Goal: Information Seeking & Learning: Find specific fact

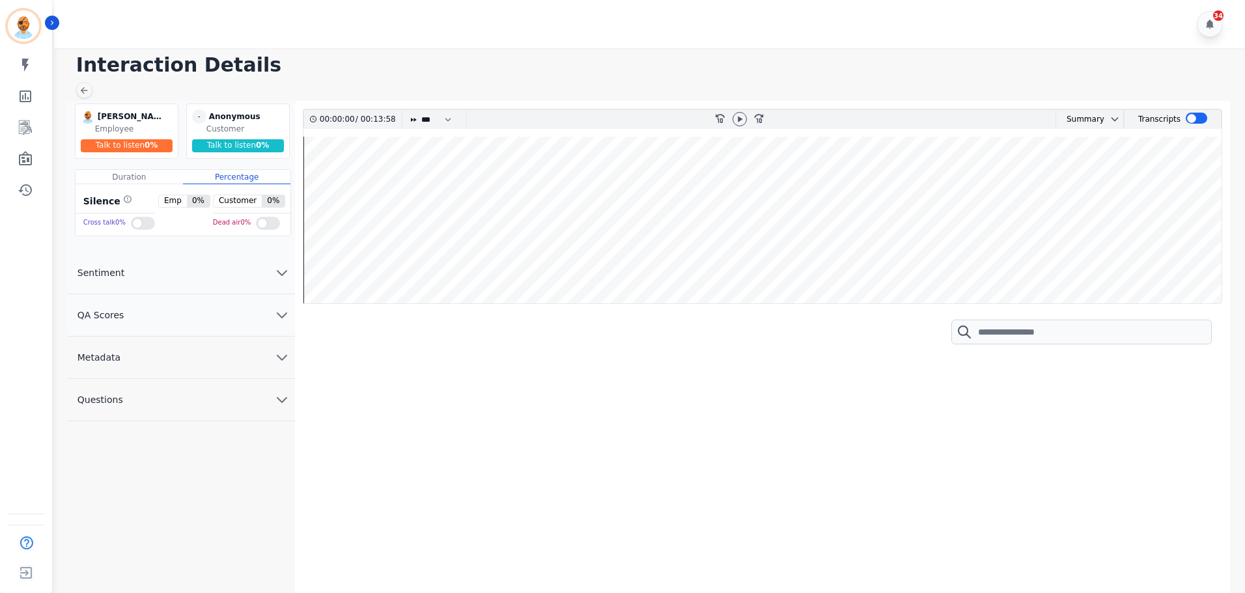
scroll to position [3, 0]
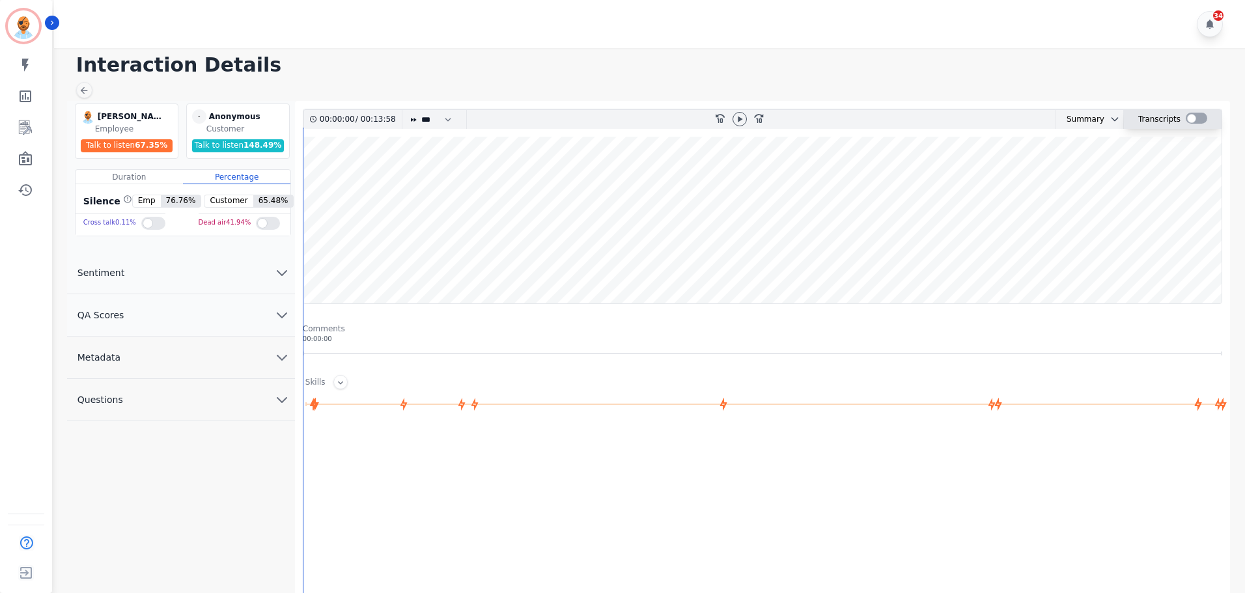
click at [1198, 120] on div at bounding box center [1196, 118] width 21 height 11
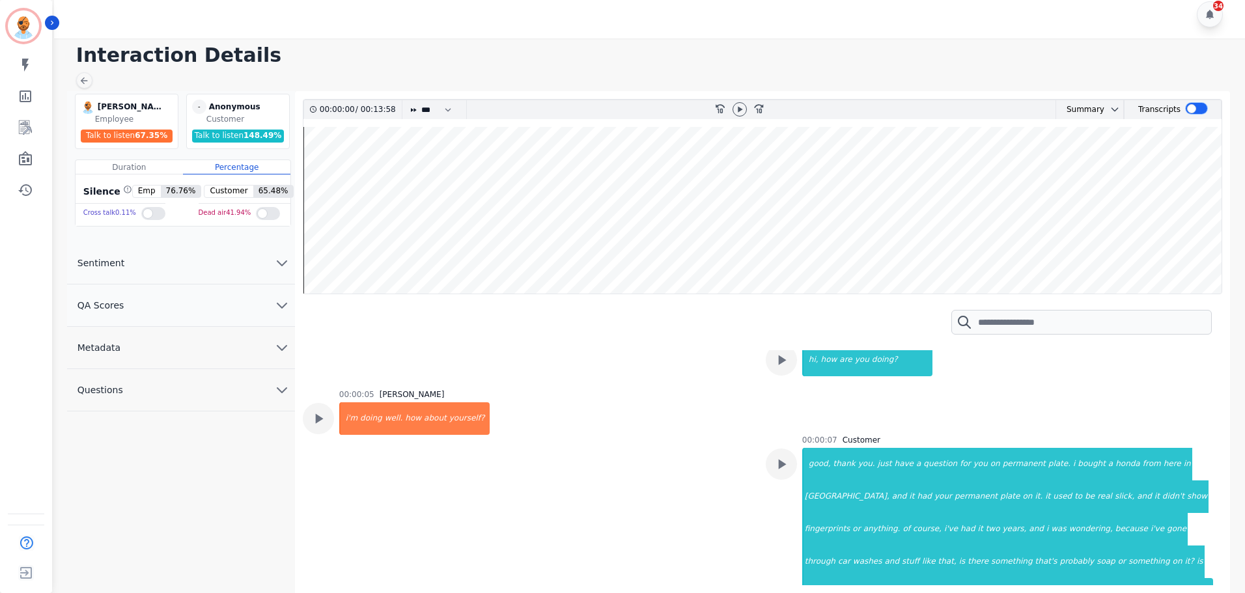
scroll to position [130, 0]
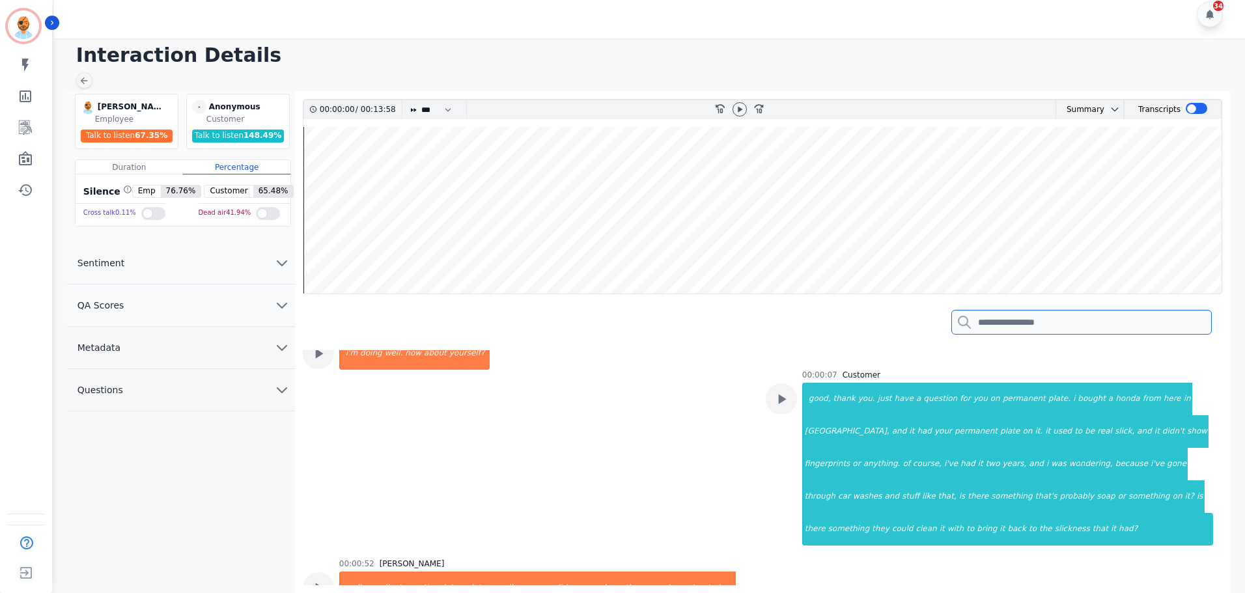
click at [1025, 326] on input "search" at bounding box center [1082, 322] width 261 height 25
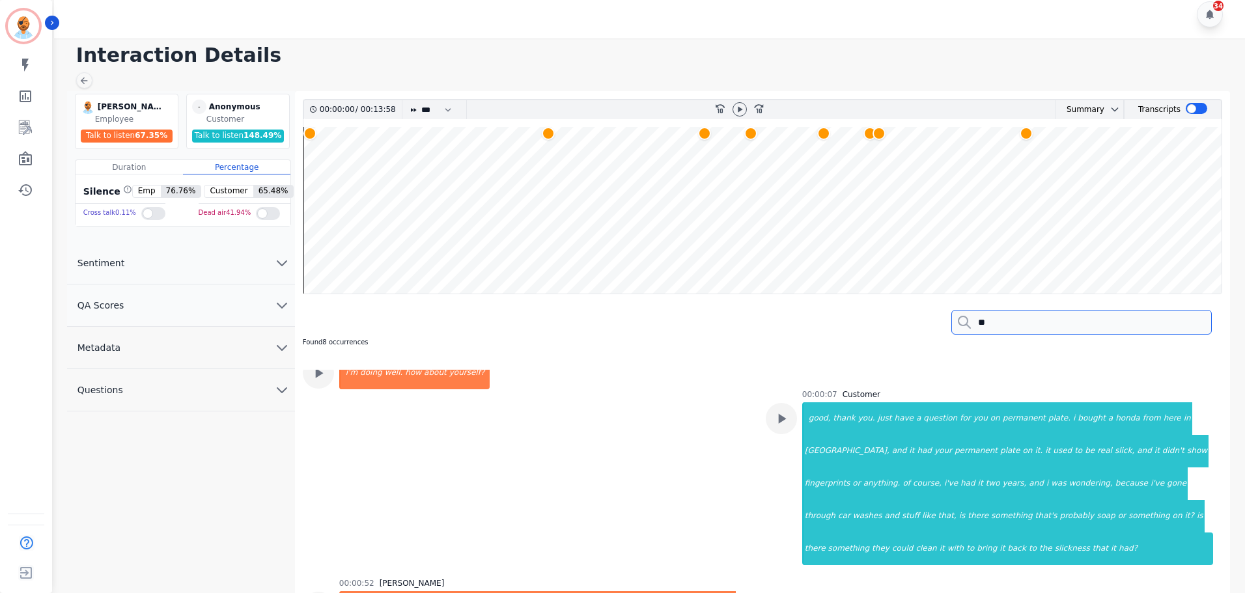
type input "*"
type input "**"
click at [470, 157] on wave at bounding box center [763, 210] width 918 height 167
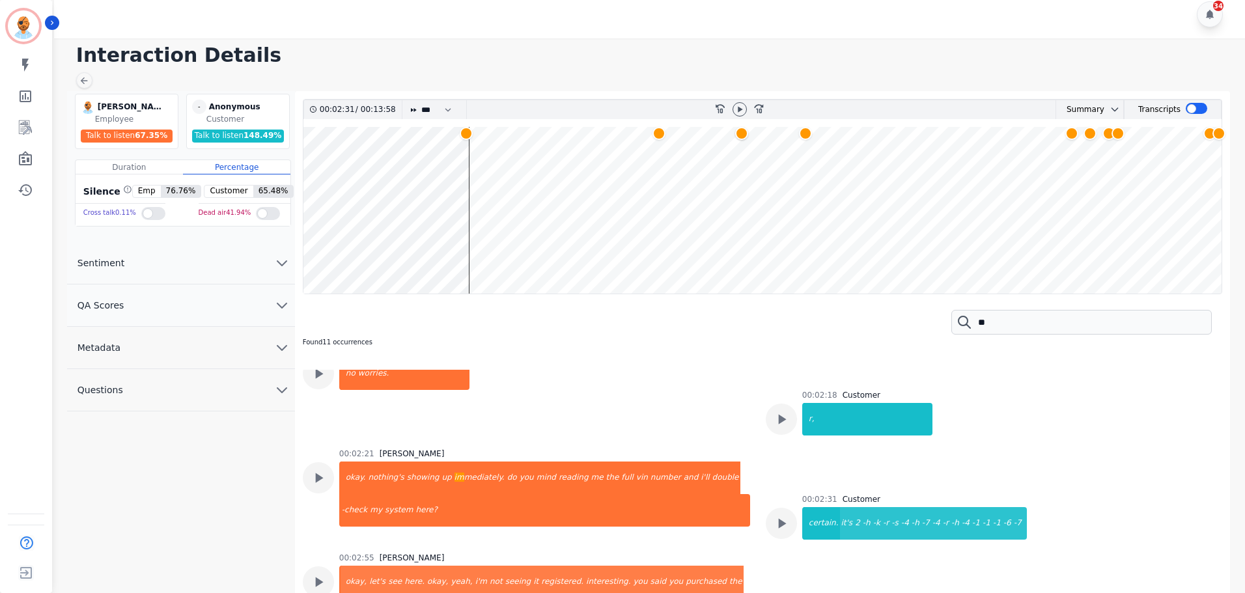
scroll to position [784, 0]
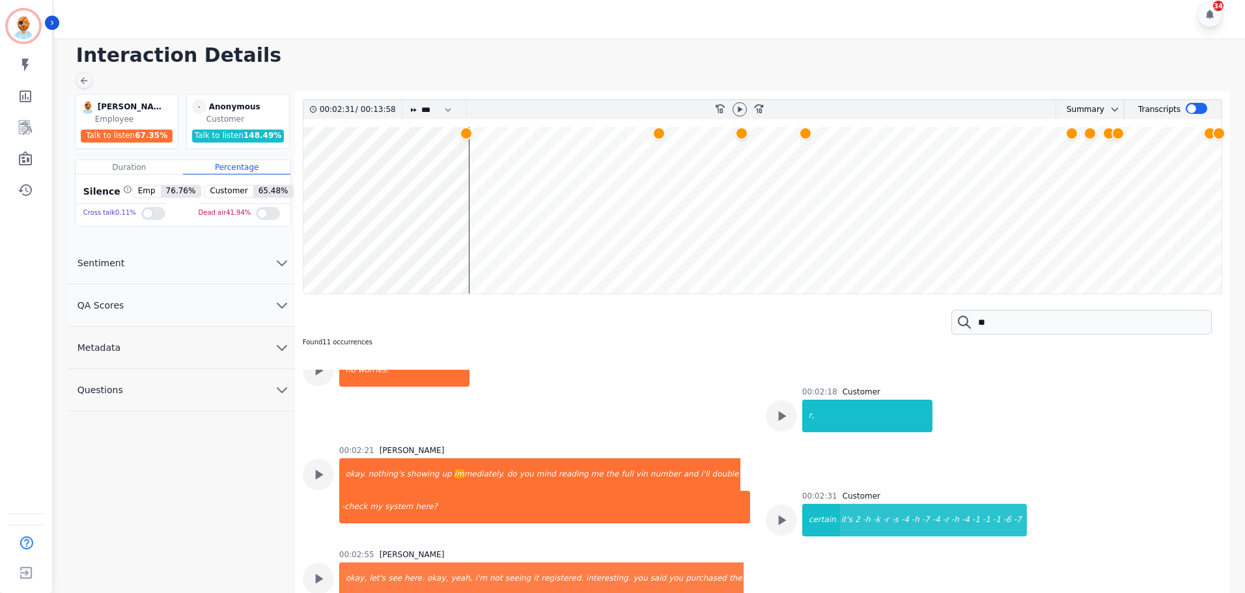
click at [662, 150] on wave at bounding box center [763, 210] width 918 height 167
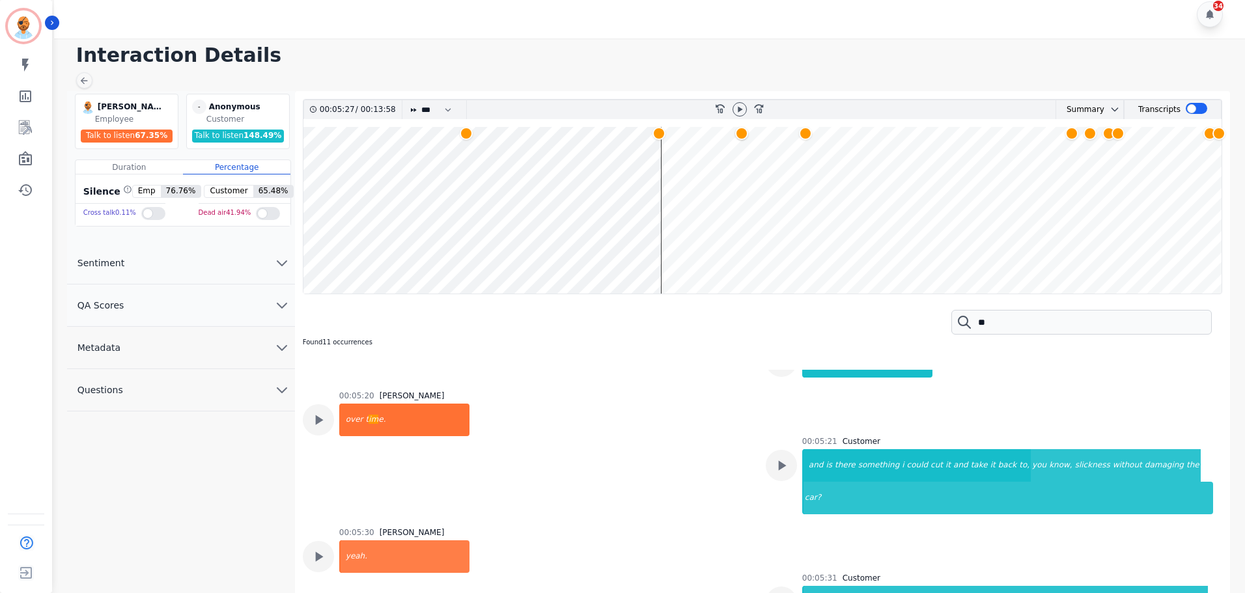
scroll to position [3473, 0]
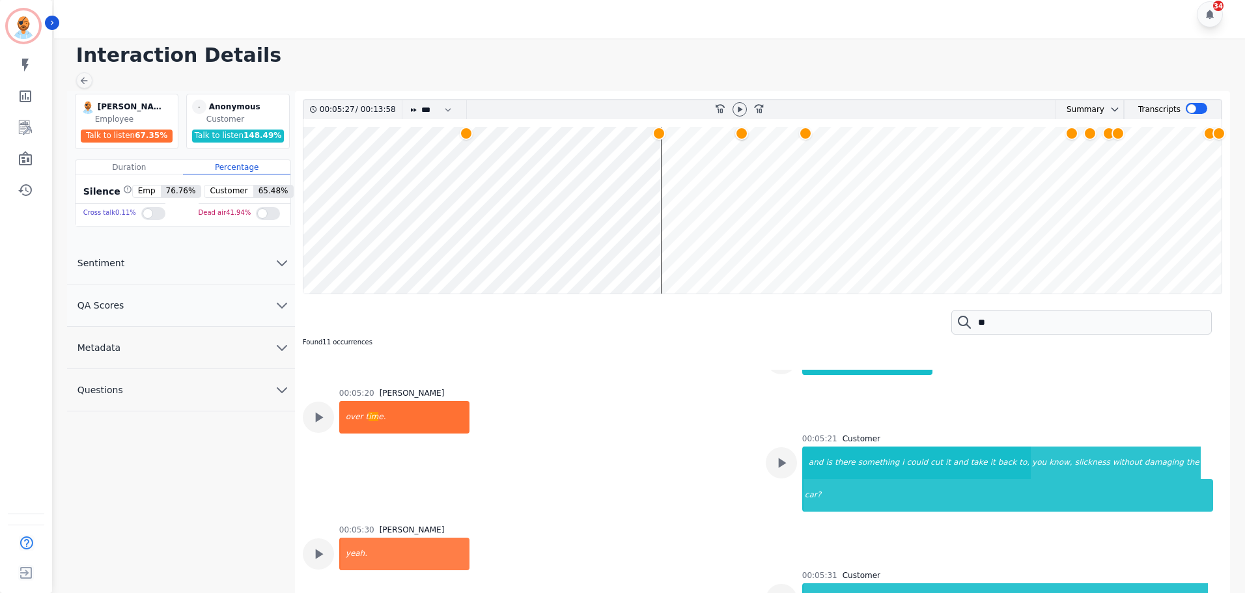
click at [659, 173] on wave at bounding box center [763, 210] width 918 height 167
click at [741, 156] on wave at bounding box center [763, 210] width 918 height 167
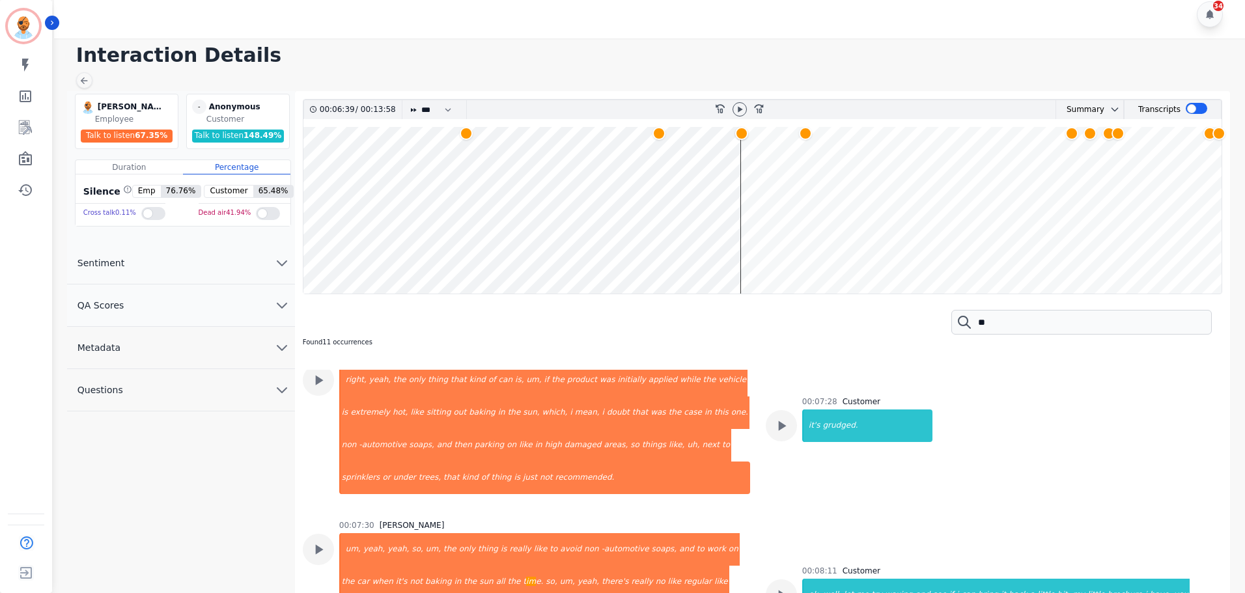
scroll to position [4386, 0]
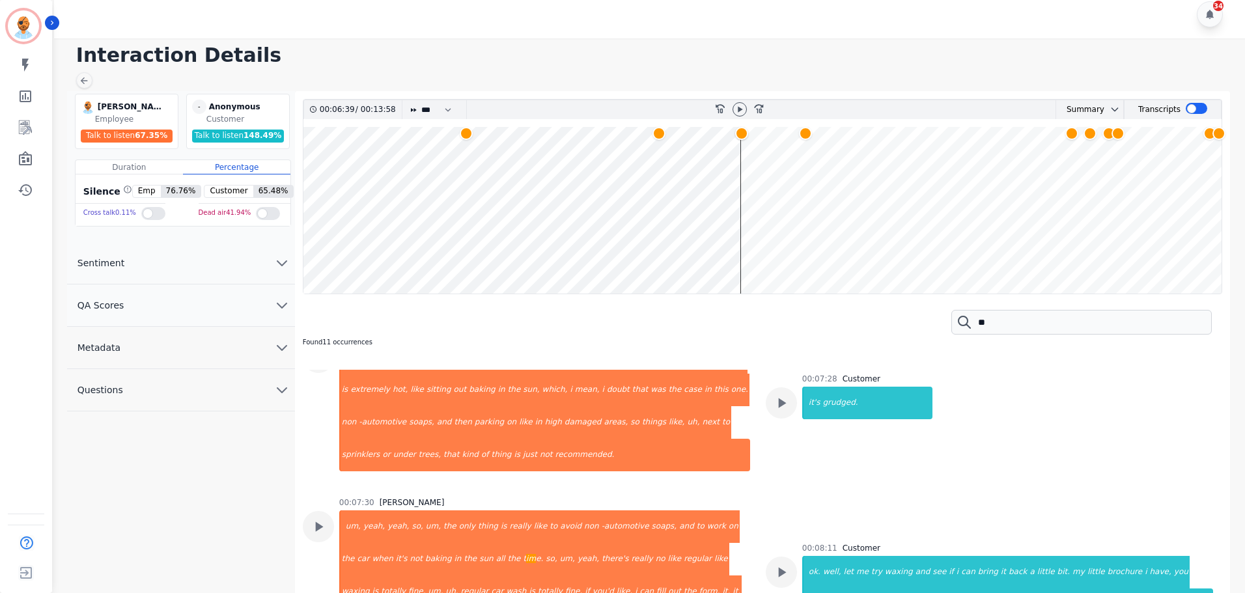
click at [806, 183] on wave at bounding box center [763, 210] width 918 height 167
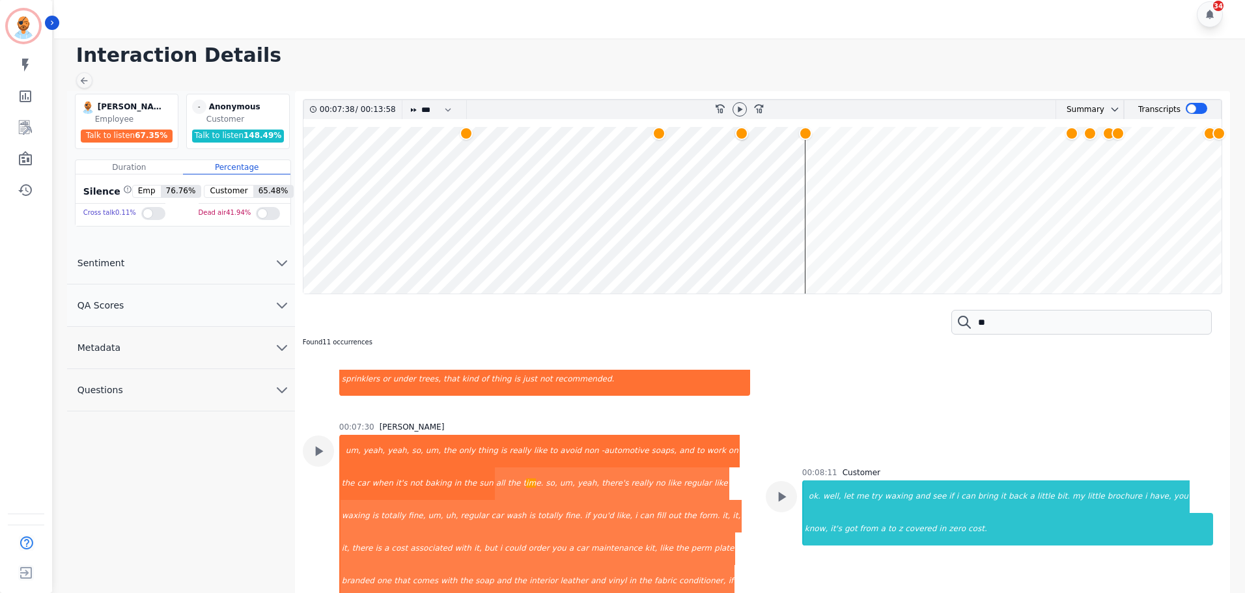
scroll to position [4397, 0]
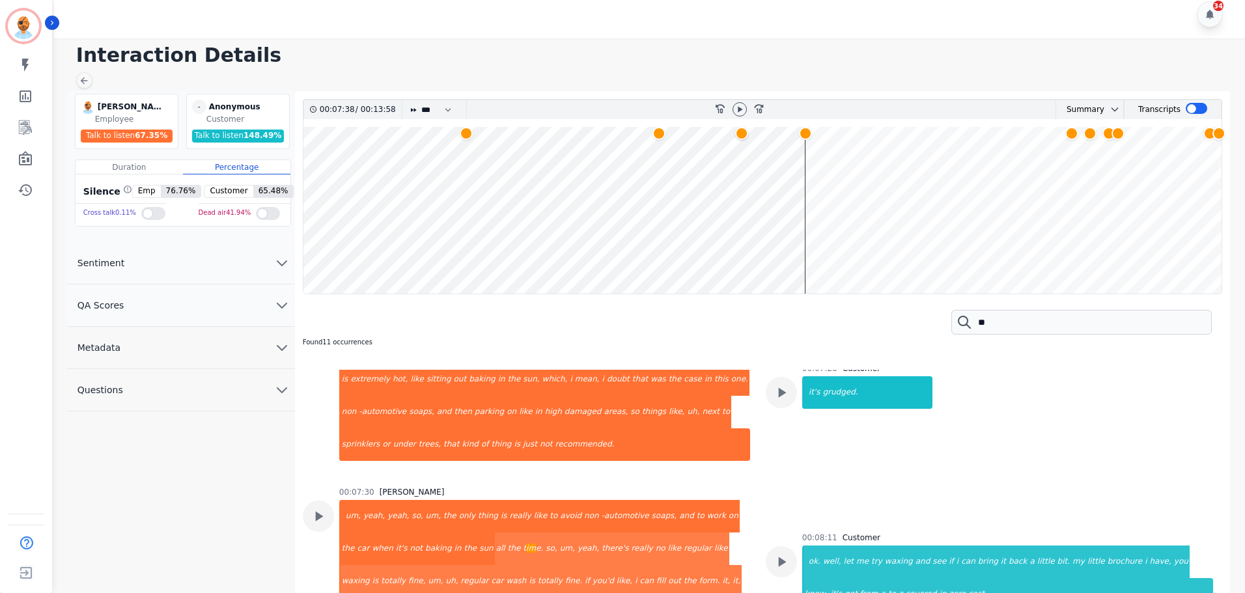
click at [1070, 158] on wave at bounding box center [763, 210] width 918 height 167
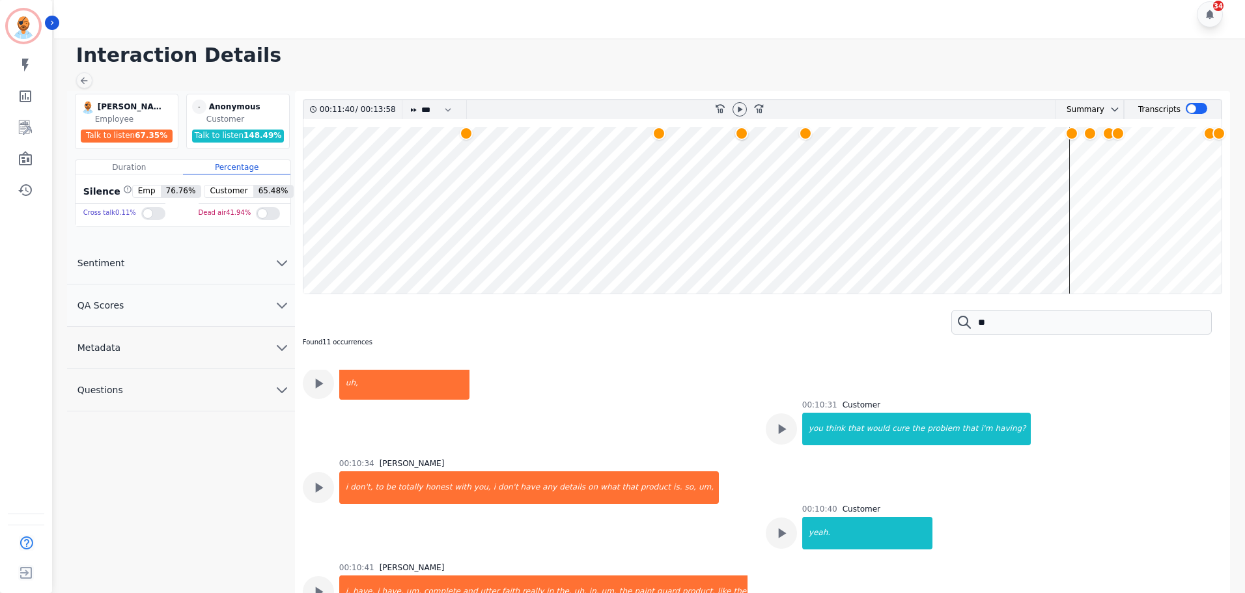
scroll to position [6778, 0]
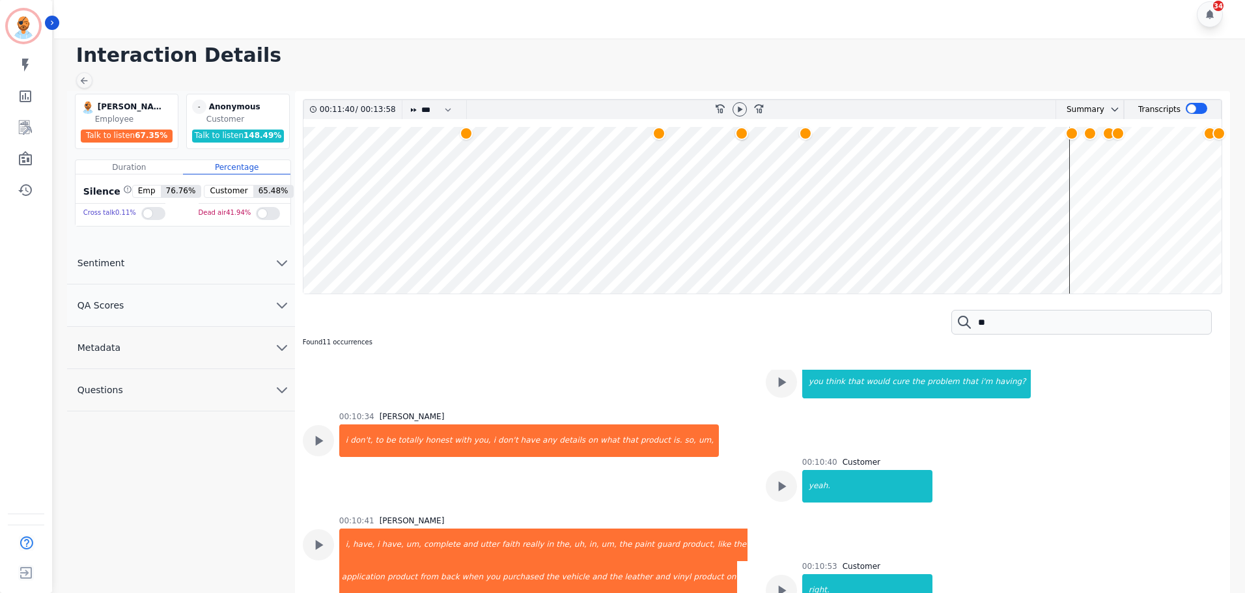
click at [210, 380] on button "Questions" at bounding box center [181, 390] width 228 height 42
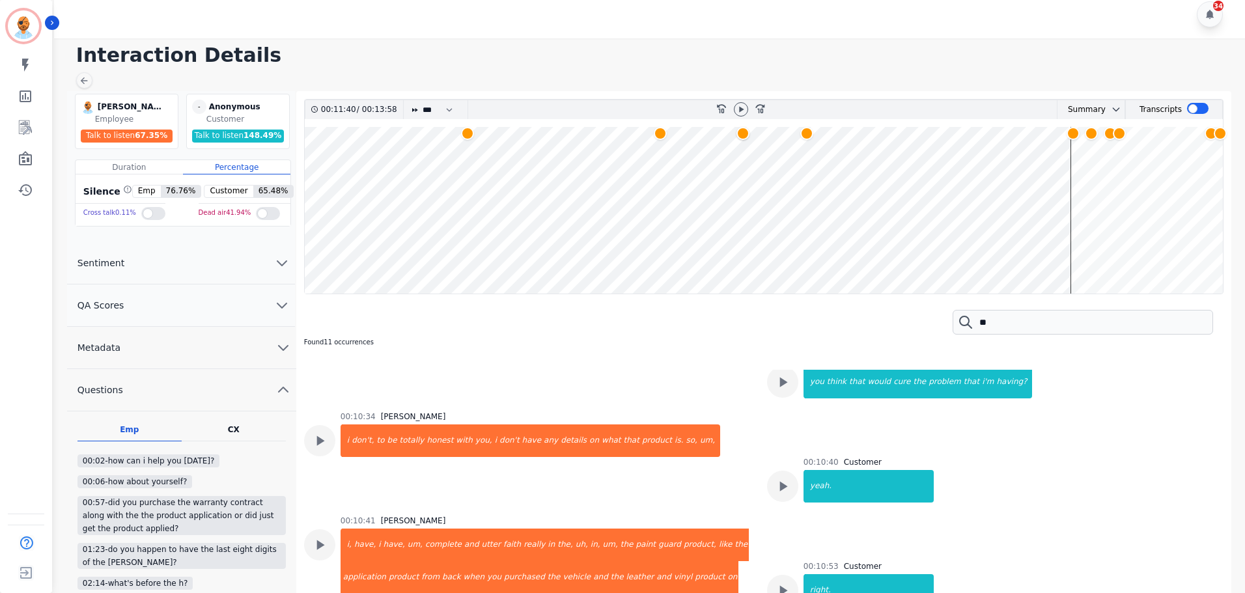
click at [225, 345] on button "Metadata" at bounding box center [181, 348] width 229 height 42
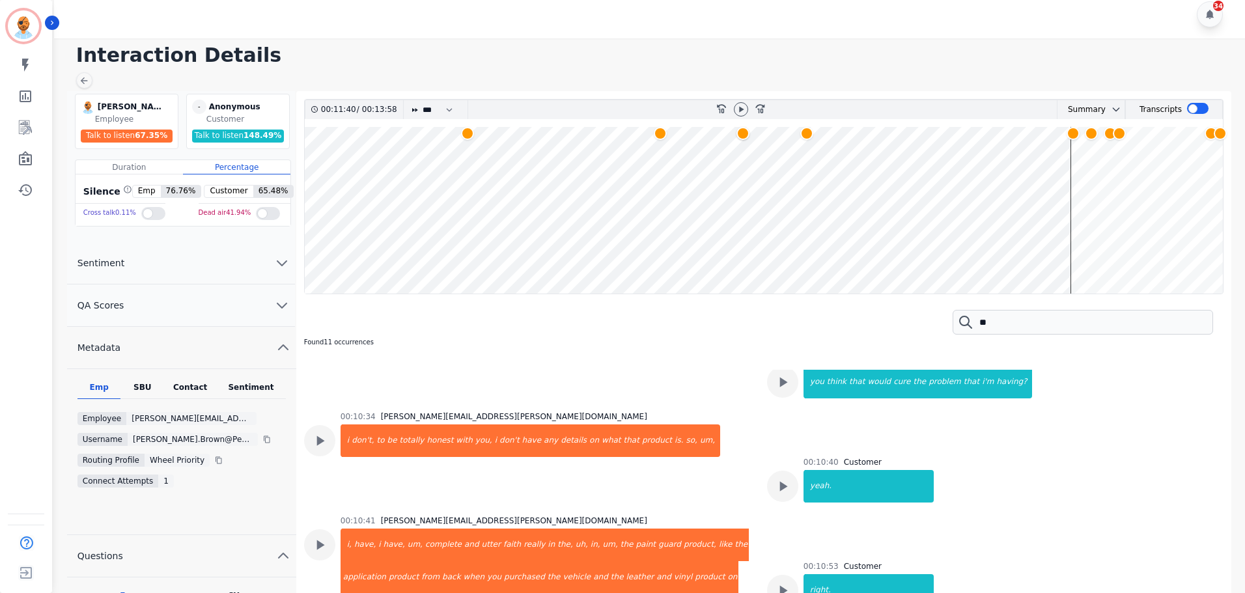
click at [190, 382] on div "Contact" at bounding box center [190, 390] width 52 height 17
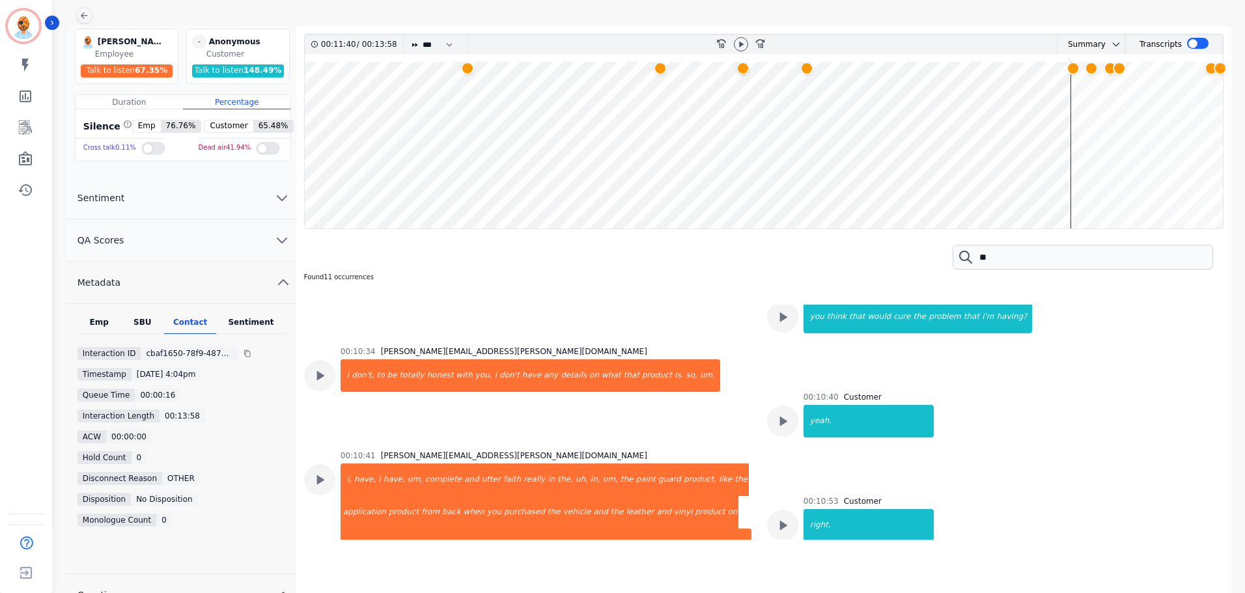
scroll to position [10, 0]
